Goal: Navigation & Orientation: Find specific page/section

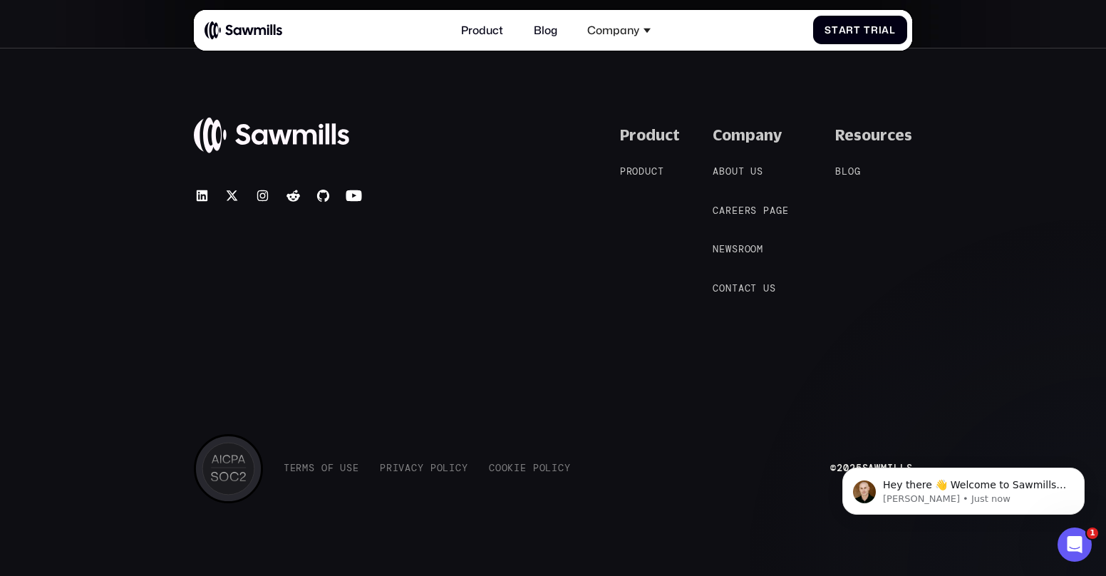
scroll to position [6345, 0]
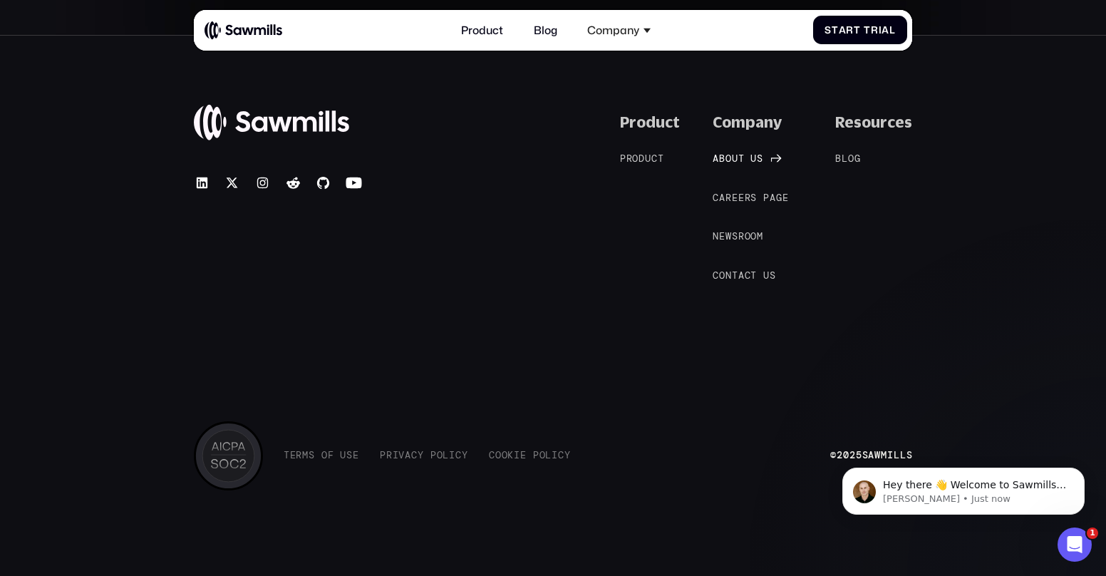
click at [763, 157] on span "s" at bounding box center [760, 158] width 6 height 11
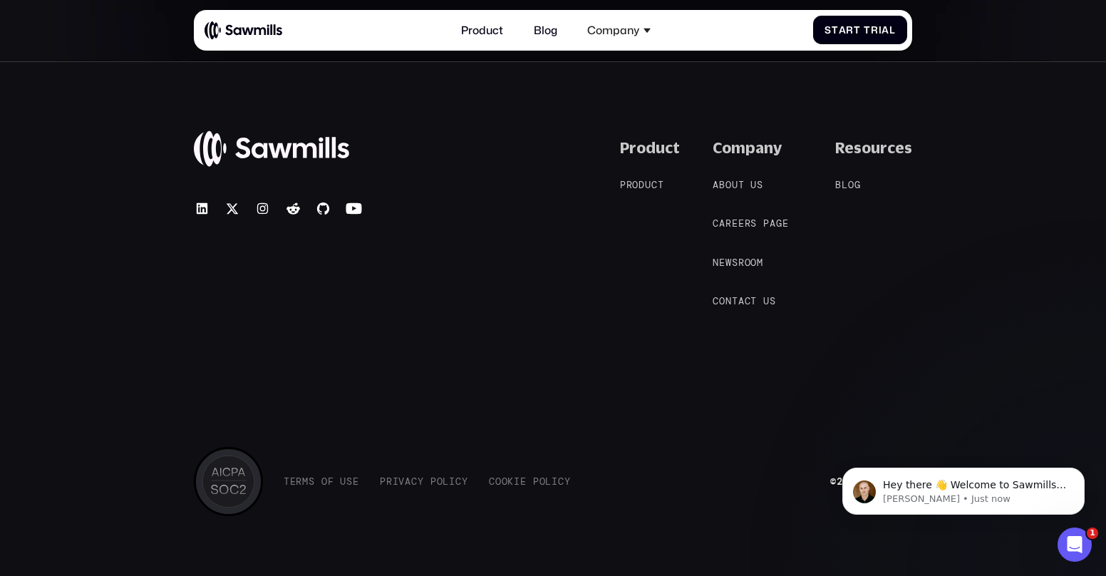
scroll to position [2648, 0]
